Goal: Information Seeking & Learning: Learn about a topic

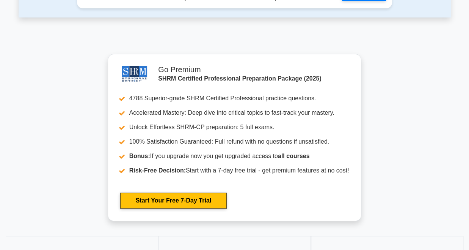
scroll to position [1310, 0]
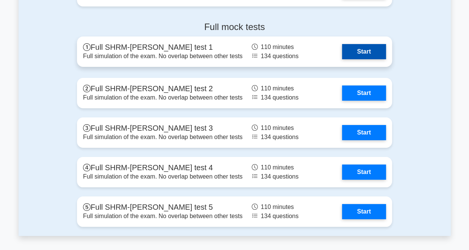
click at [355, 51] on link "Start" at bounding box center [364, 51] width 44 height 15
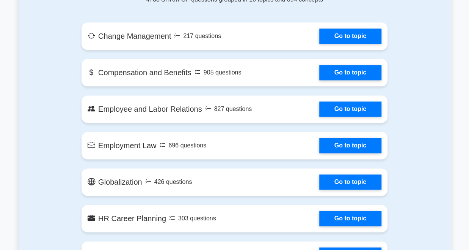
scroll to position [218, 0]
